Goal: Transaction & Acquisition: Download file/media

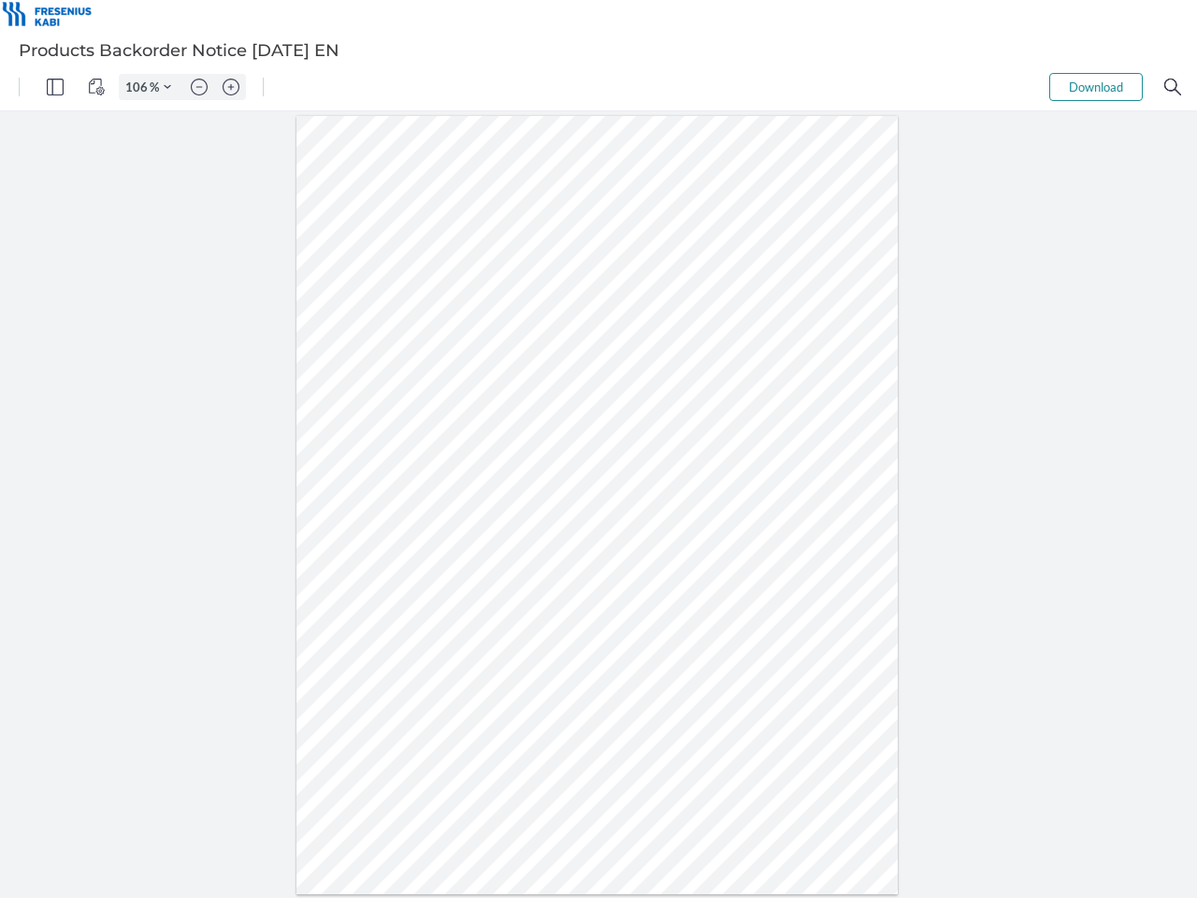
click at [55, 87] on img "Panel" at bounding box center [55, 87] width 17 height 17
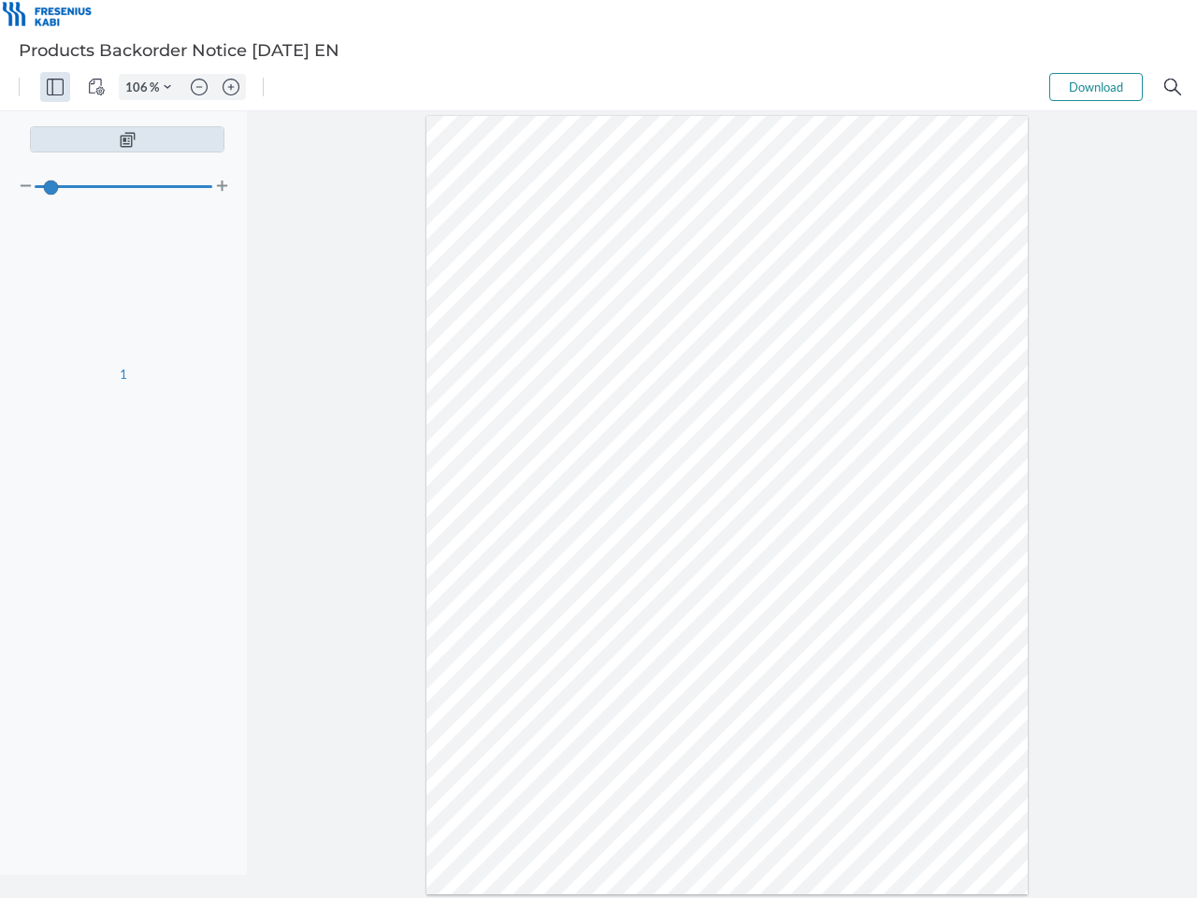
click at [96, 87] on img "View Controls" at bounding box center [96, 87] width 17 height 17
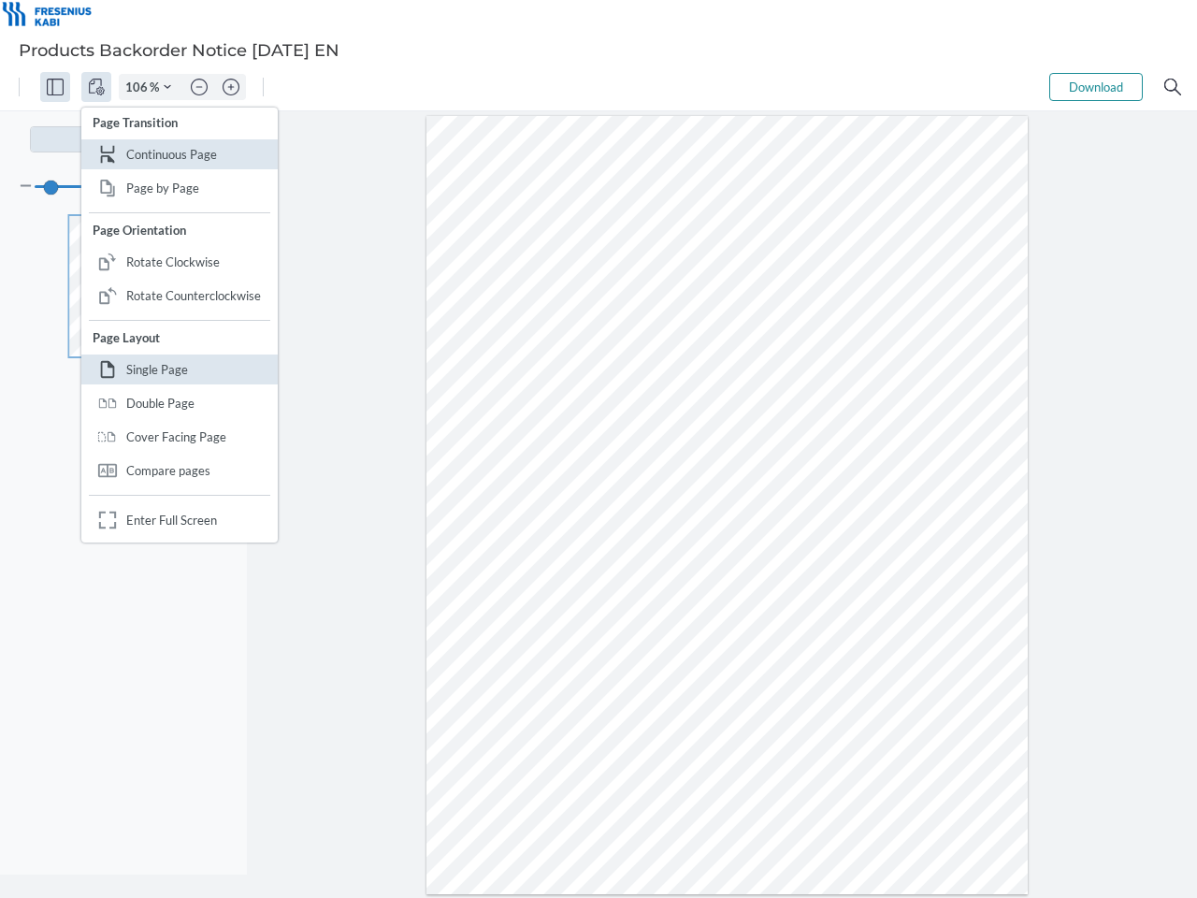
click at [139, 87] on input "106" at bounding box center [135, 87] width 30 height 17
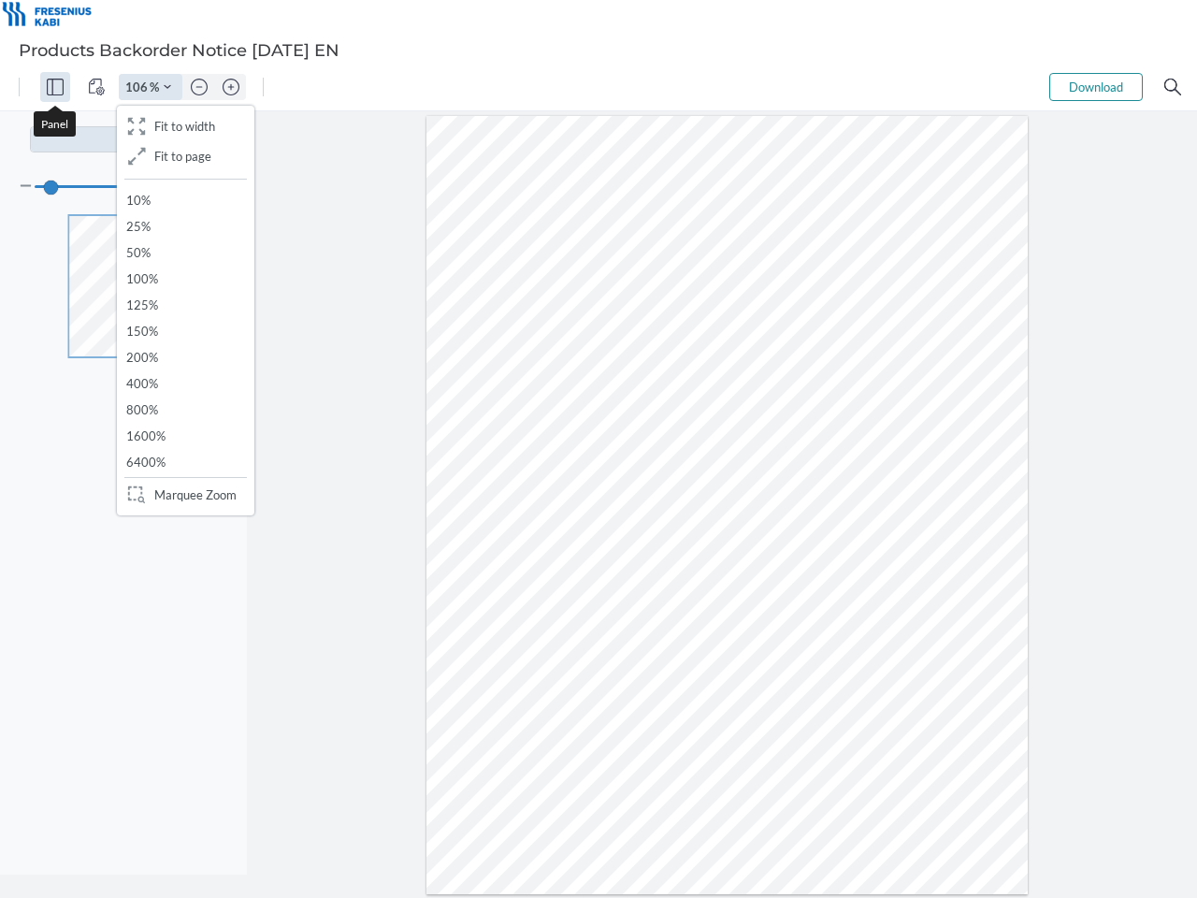
click at [167, 87] on img "Zoom Controls" at bounding box center [167, 86] width 7 height 7
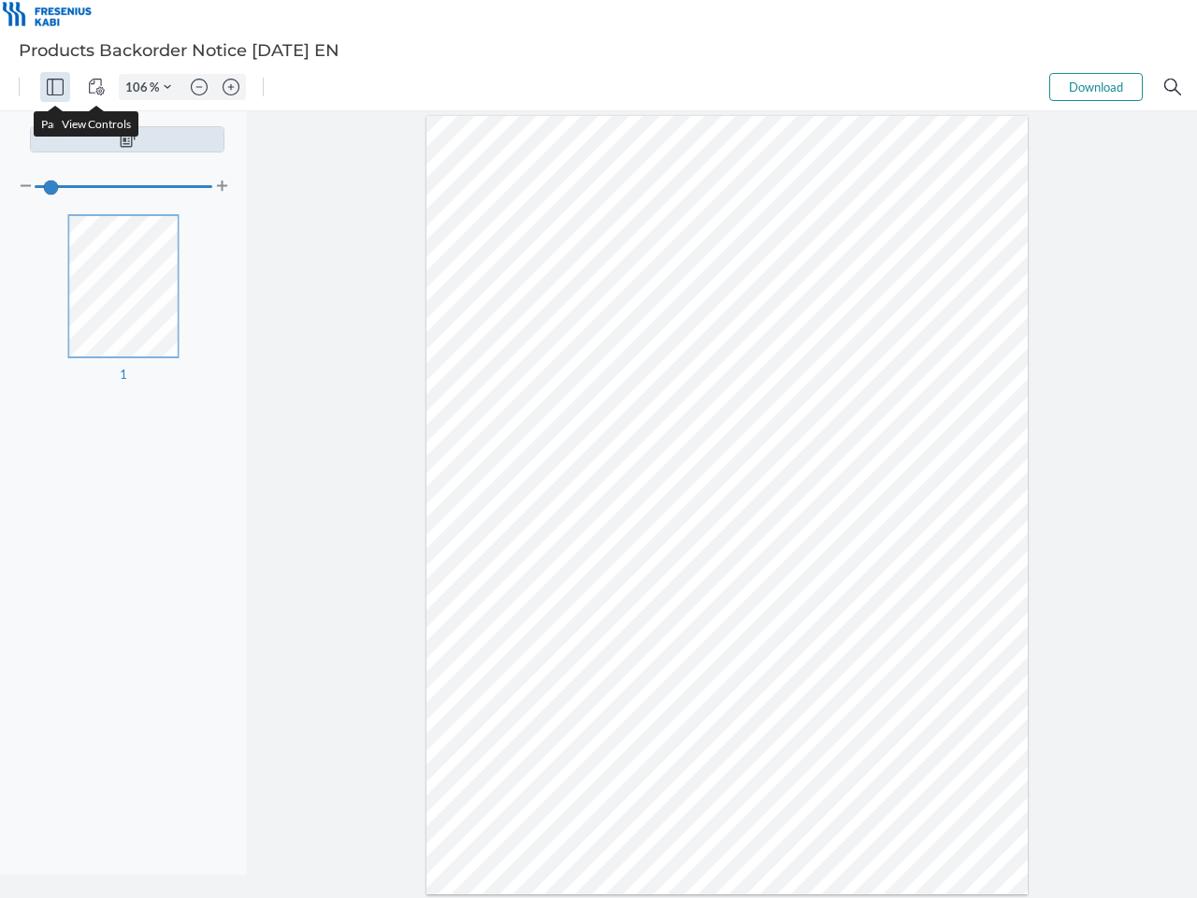
click at [199, 87] on img "Zoom out" at bounding box center [199, 87] width 17 height 17
click at [231, 87] on img "Zoom in" at bounding box center [231, 87] width 17 height 17
type input "106"
click at [1096, 87] on button "Download" at bounding box center [1096, 87] width 94 height 28
click at [1173, 87] on img "Search" at bounding box center [1172, 87] width 17 height 17
